Goal: Information Seeking & Learning: Learn about a topic

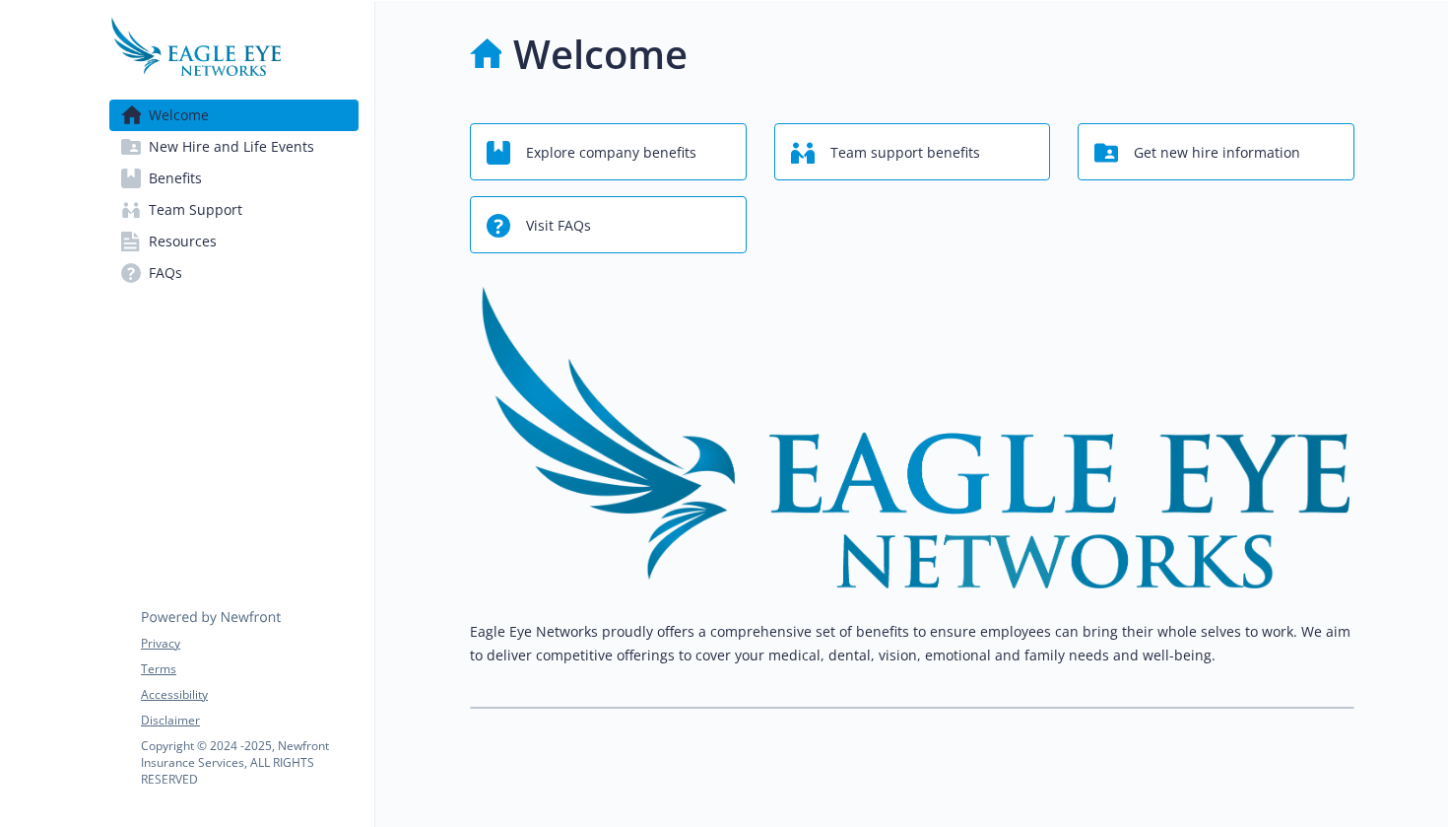
click at [1172, 157] on span "Get new hire information" at bounding box center [1217, 152] width 167 height 37
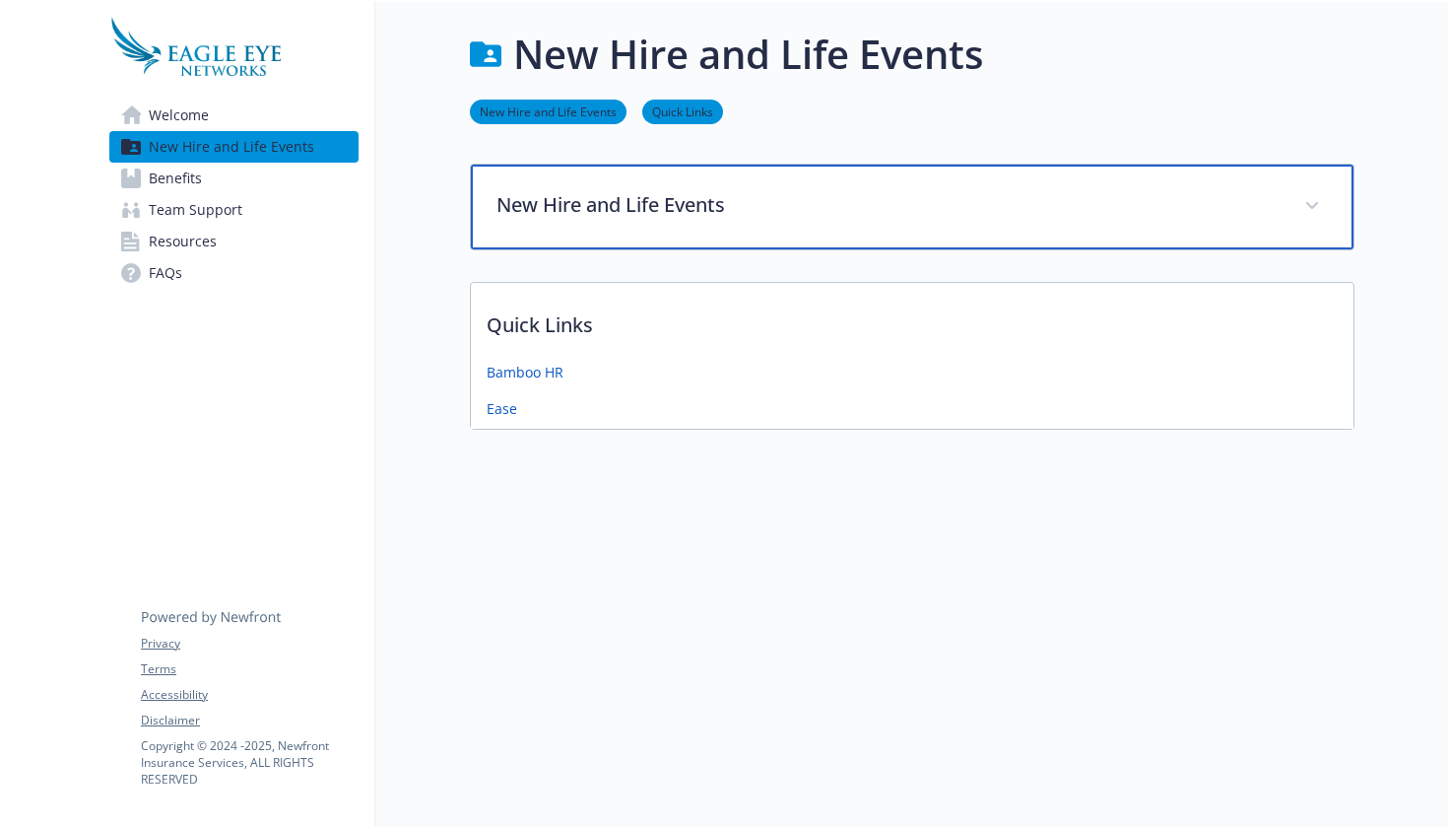
click at [599, 217] on p "New Hire and Life Events" at bounding box center [889, 205] width 784 height 30
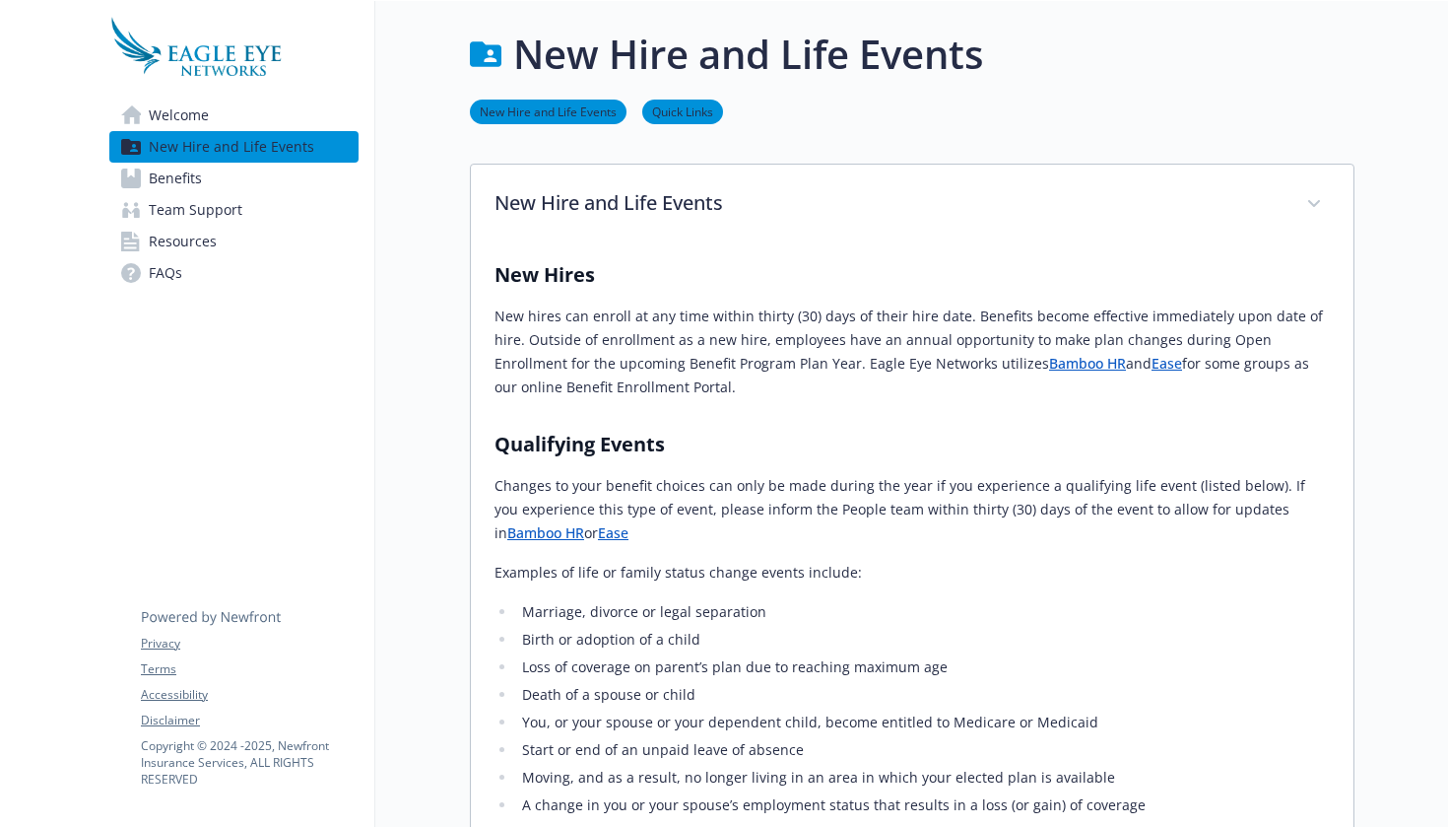
click at [265, 112] on link "Welcome" at bounding box center [233, 116] width 249 height 32
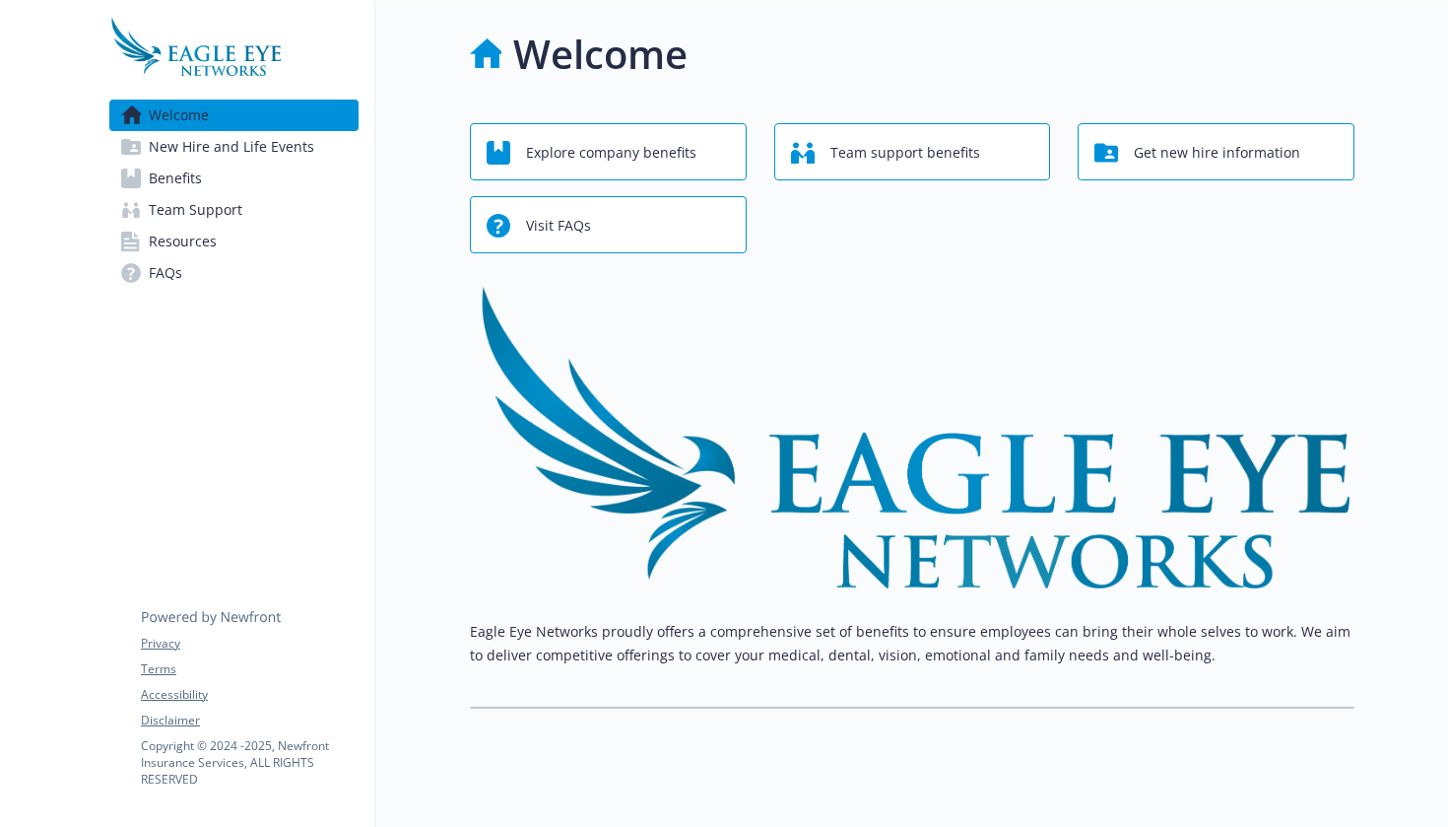
click at [651, 162] on span "Explore company benefits" at bounding box center [611, 152] width 170 height 37
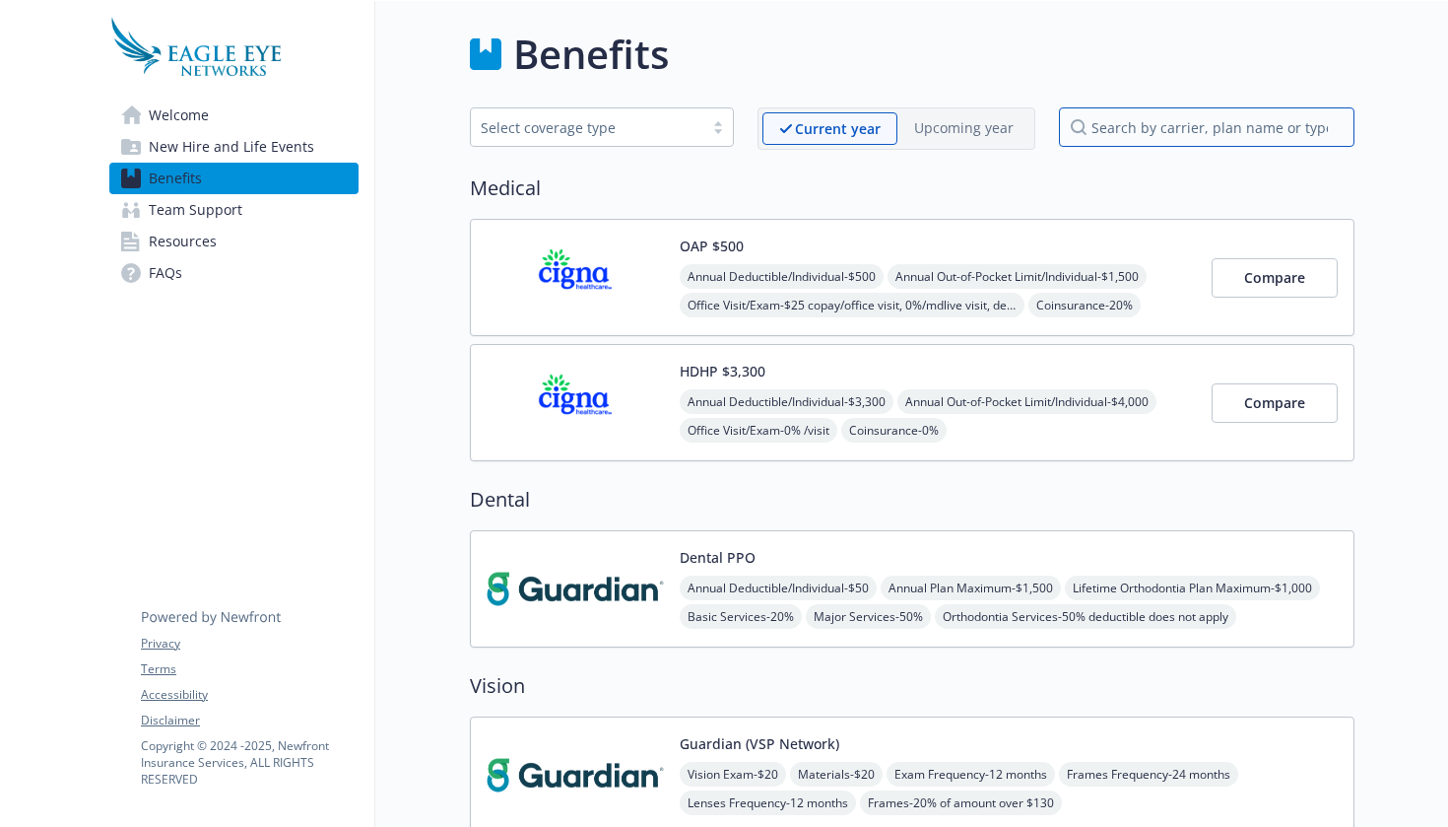
click at [1103, 135] on input "search by carrier, plan name or type" at bounding box center [1207, 126] width 296 height 39
click at [1035, 77] on div "Benefits" at bounding box center [912, 54] width 885 height 59
click at [229, 212] on span "Team Support" at bounding box center [196, 210] width 94 height 32
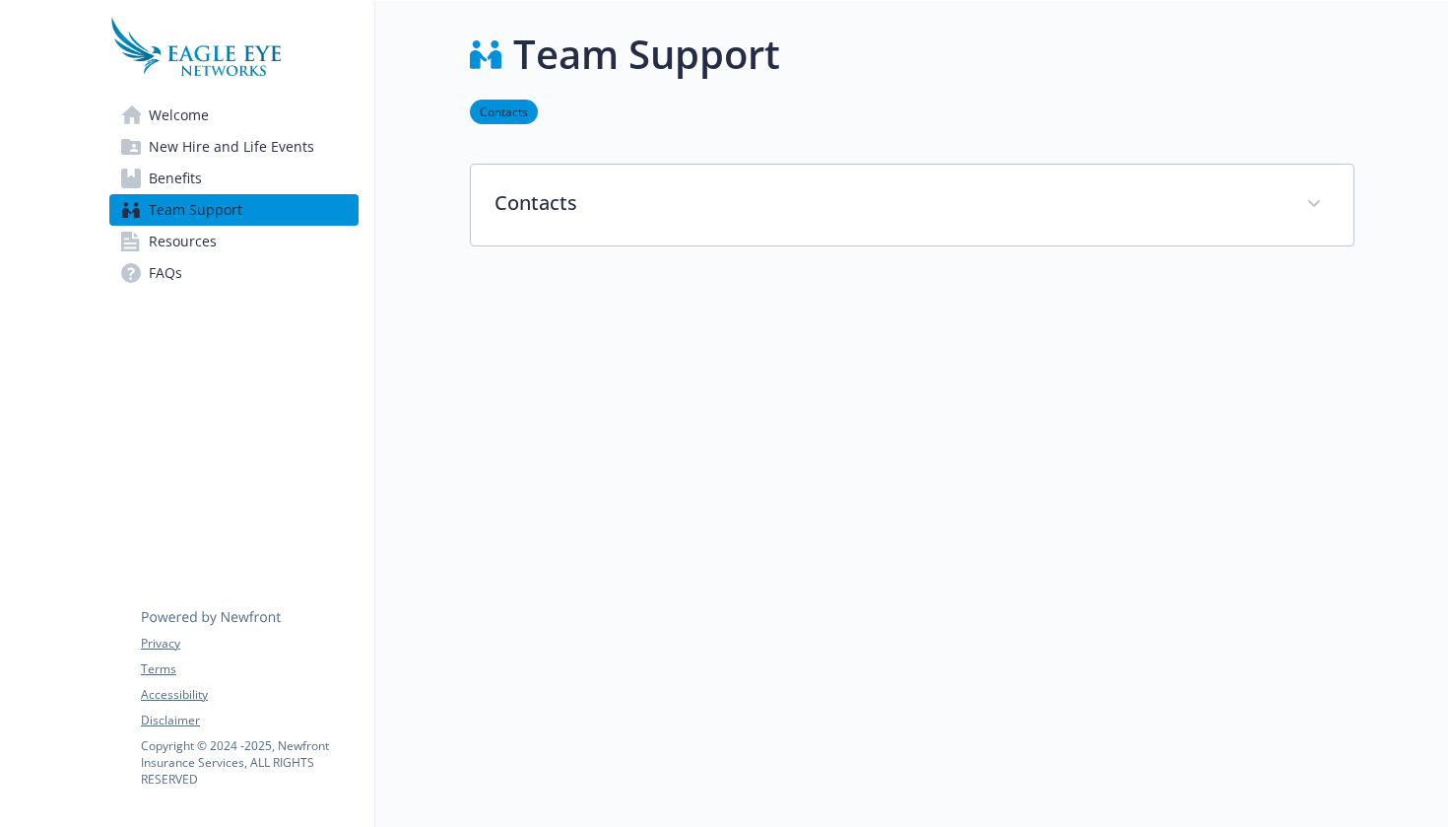
click at [260, 157] on span "New Hire and Life Events" at bounding box center [232, 147] width 166 height 32
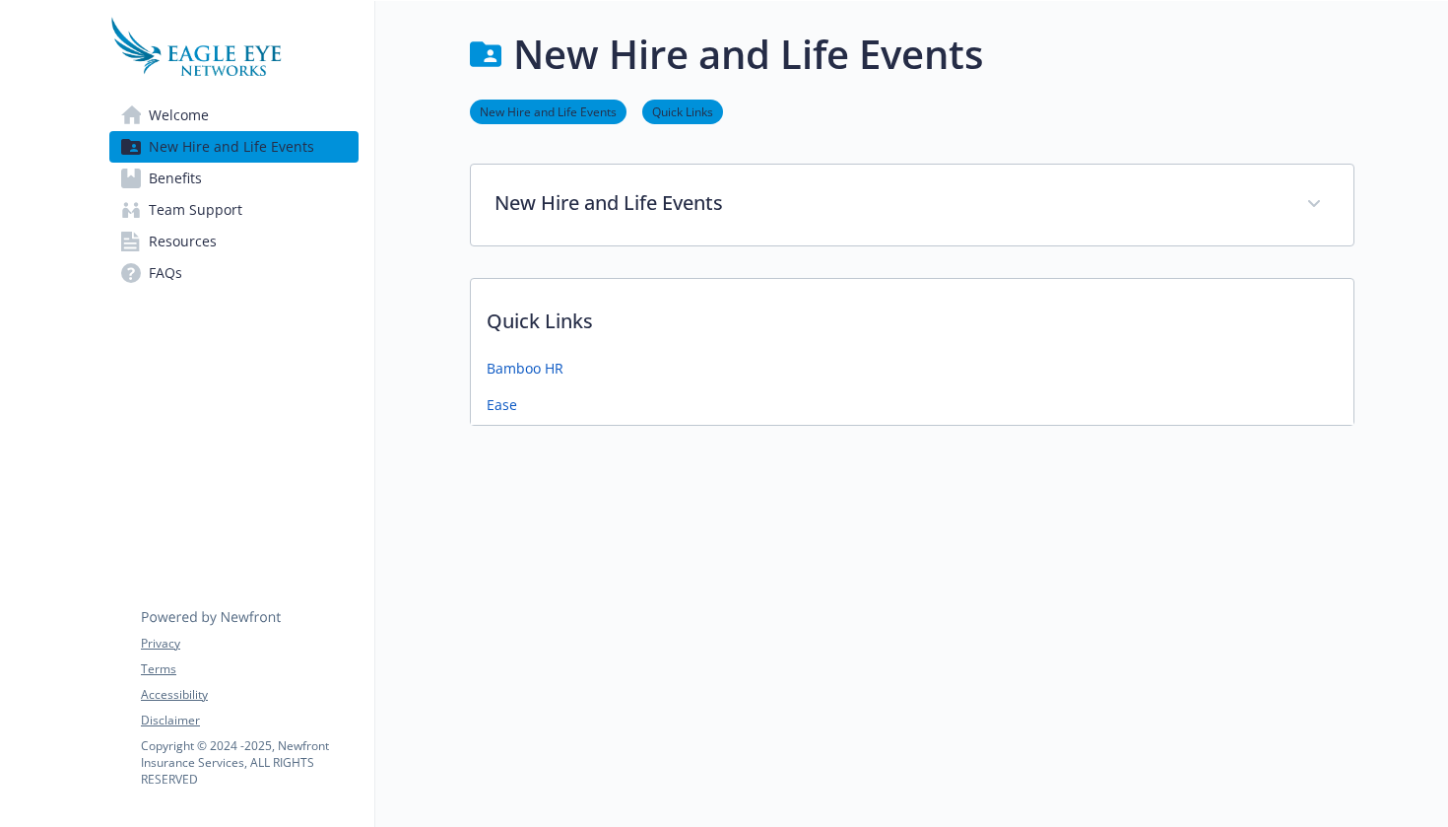
click at [256, 107] on link "Welcome" at bounding box center [233, 116] width 249 height 32
